Goal: Task Accomplishment & Management: Use online tool/utility

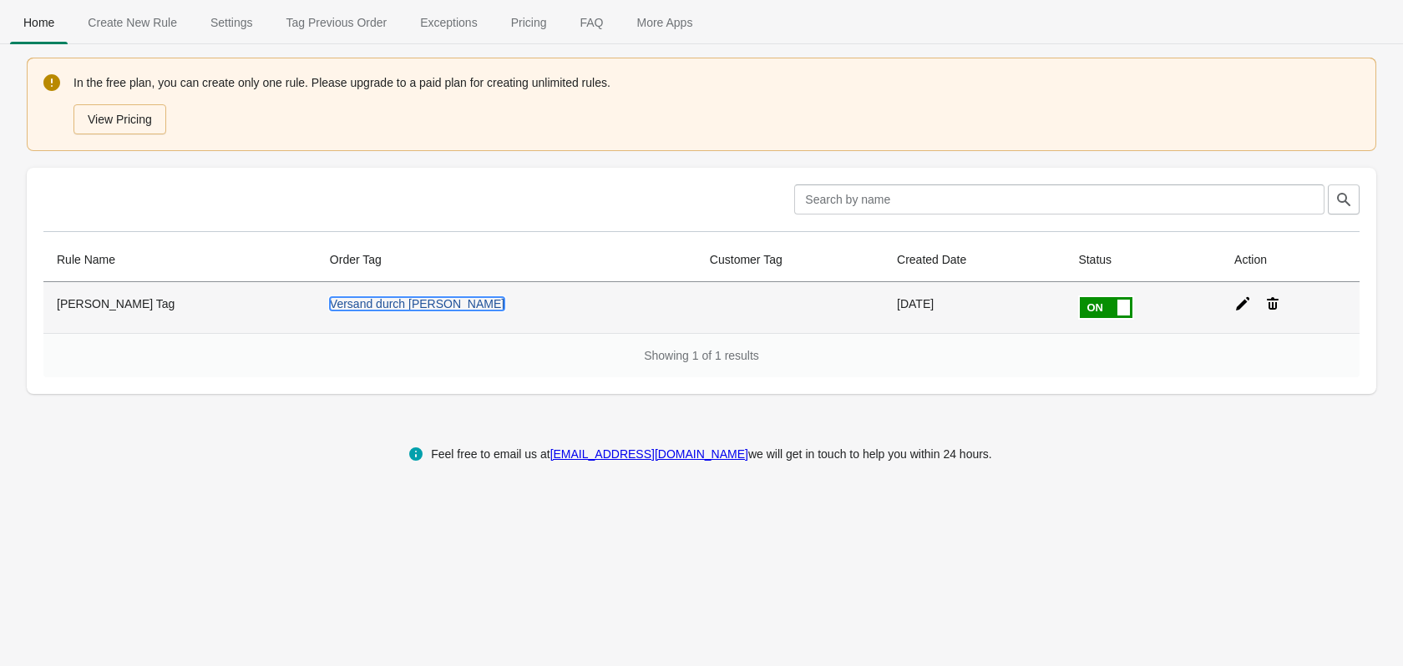
click at [330, 304] on link "Versand durch [PERSON_NAME]" at bounding box center [417, 303] width 175 height 13
click at [1234, 306] on icon at bounding box center [1242, 304] width 17 height 17
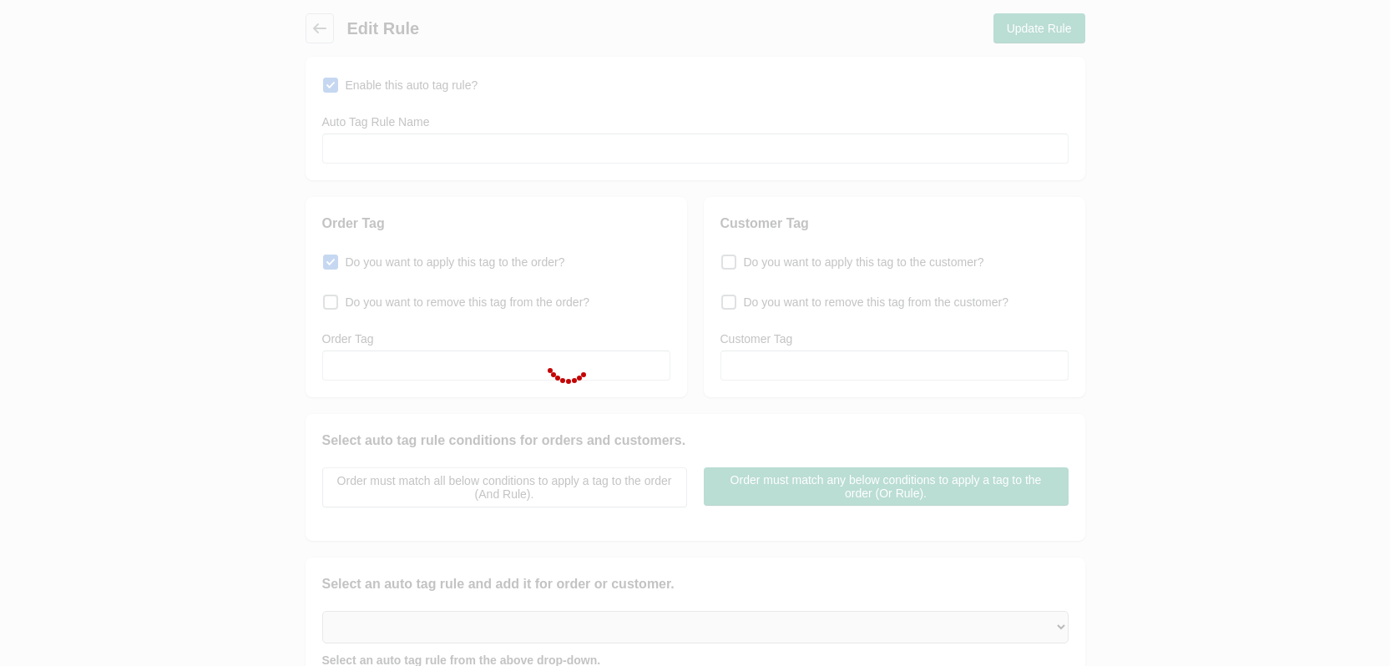
type input "[PERSON_NAME] Tag"
checkbox input "true"
type input "Versand durch [PERSON_NAME]"
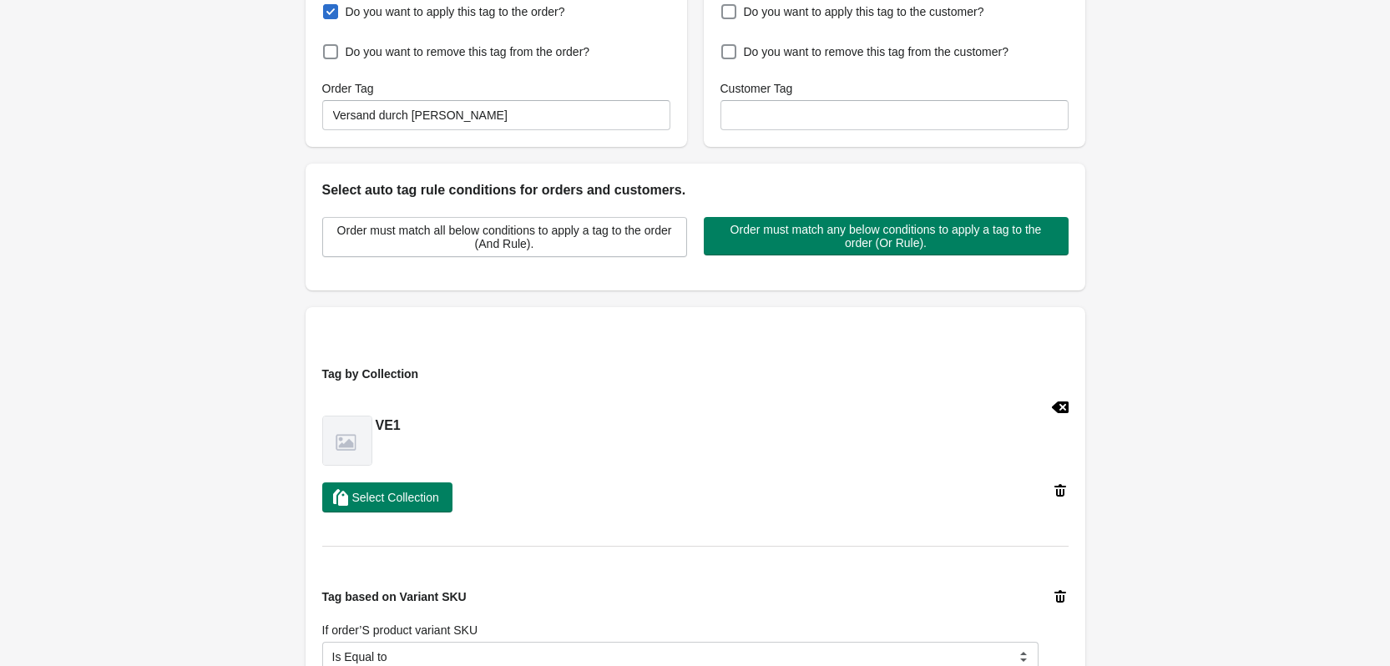
scroll to position [167, 0]
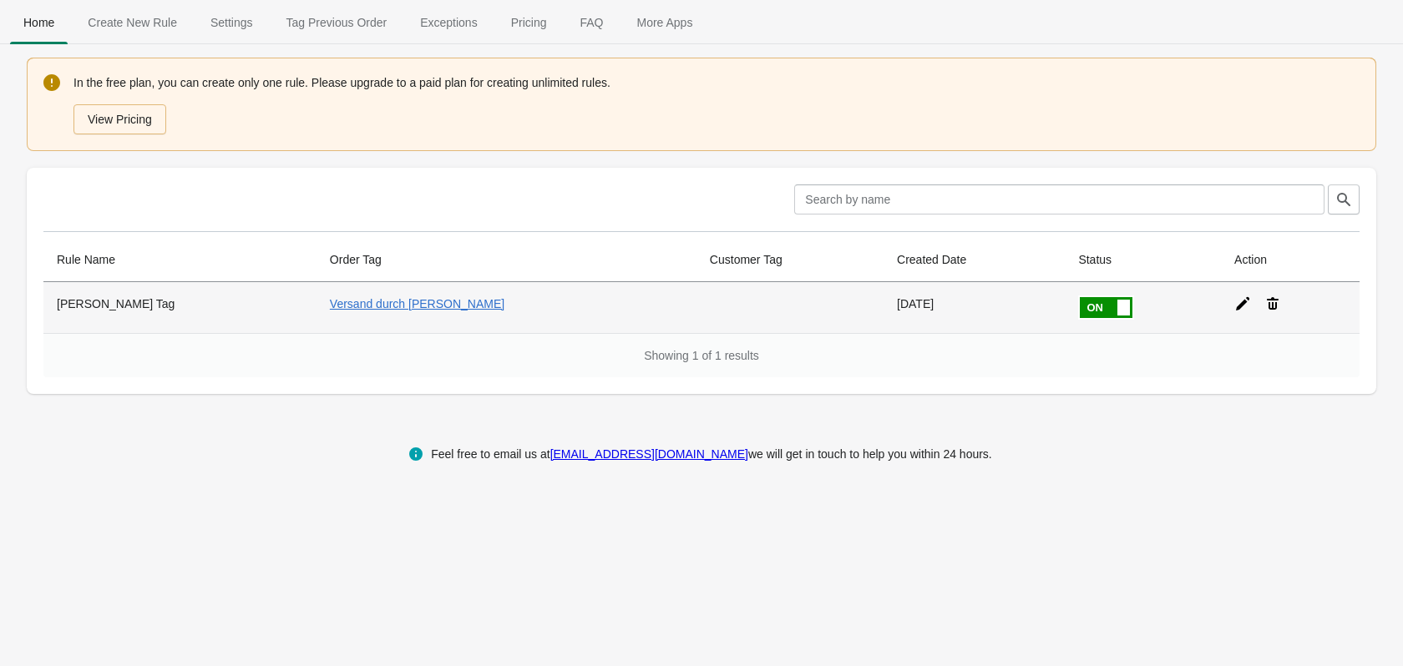
click at [1234, 304] on icon at bounding box center [1242, 304] width 17 height 17
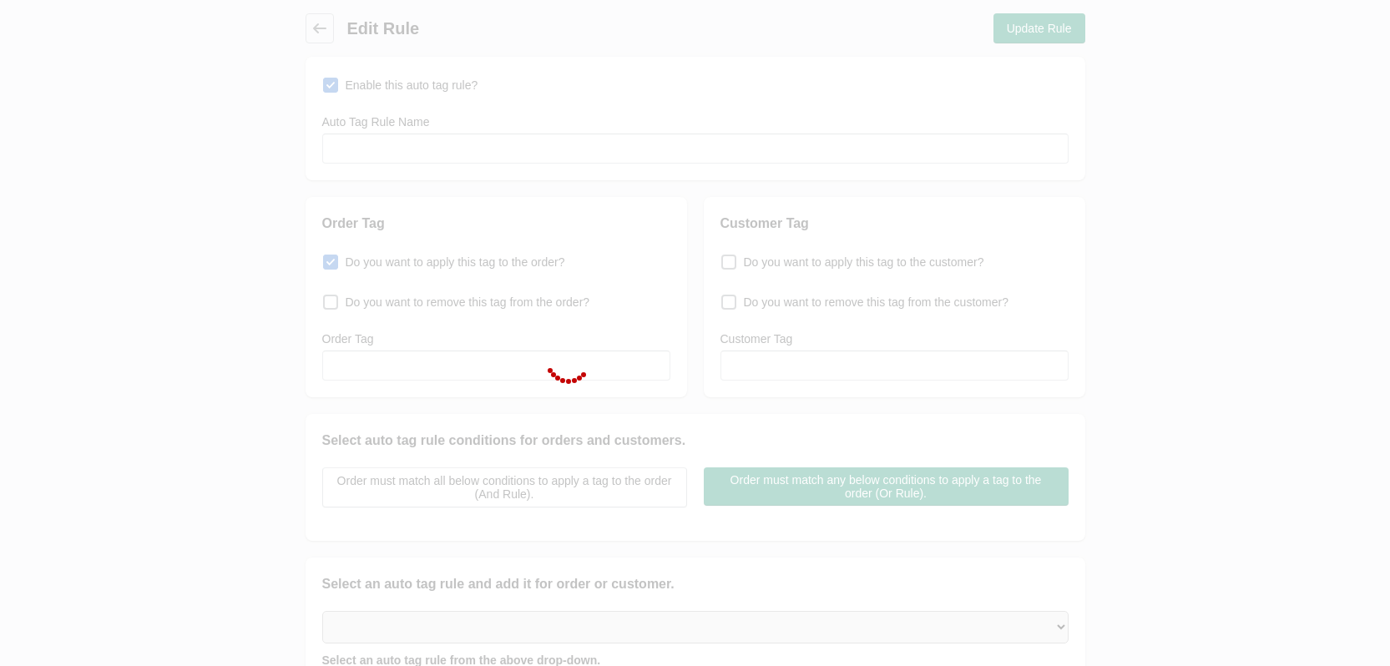
type input "[PERSON_NAME] Tag"
checkbox input "true"
type input "Versand durch [PERSON_NAME]"
